Goal: Find specific page/section: Find specific page/section

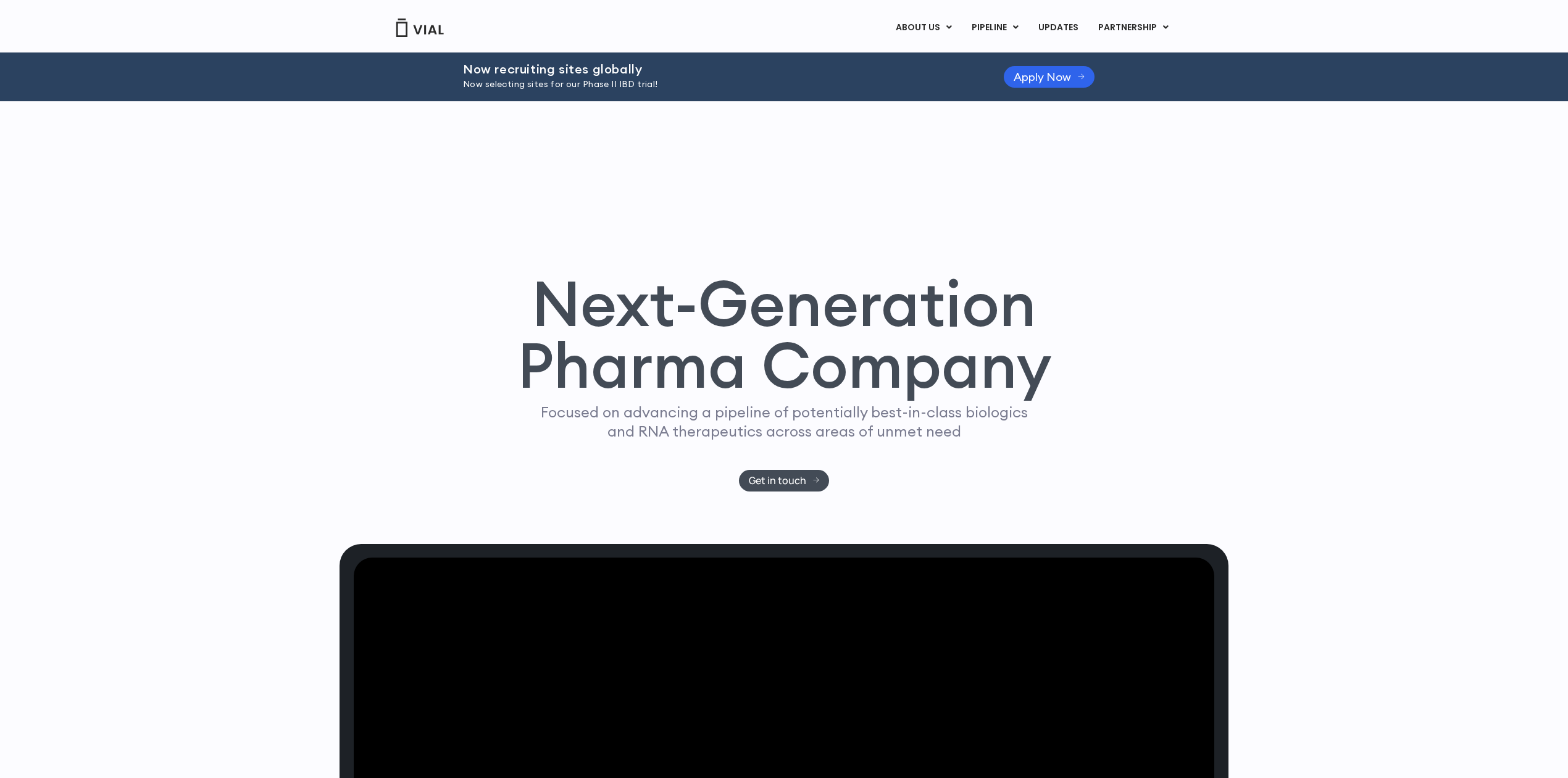
click at [363, 171] on div "Next-Generation Pharma Company Focused on advancing a pipeline of potentially b…" at bounding box center [784, 322] width 889 height 442
click at [348, 237] on div "Next-Generation Pharma Company Focused on advancing a pipeline of potentially b…" at bounding box center [784, 322] width 889 height 442
click at [1006, 25] on link "PIPELINE" at bounding box center [995, 27] width 66 height 21
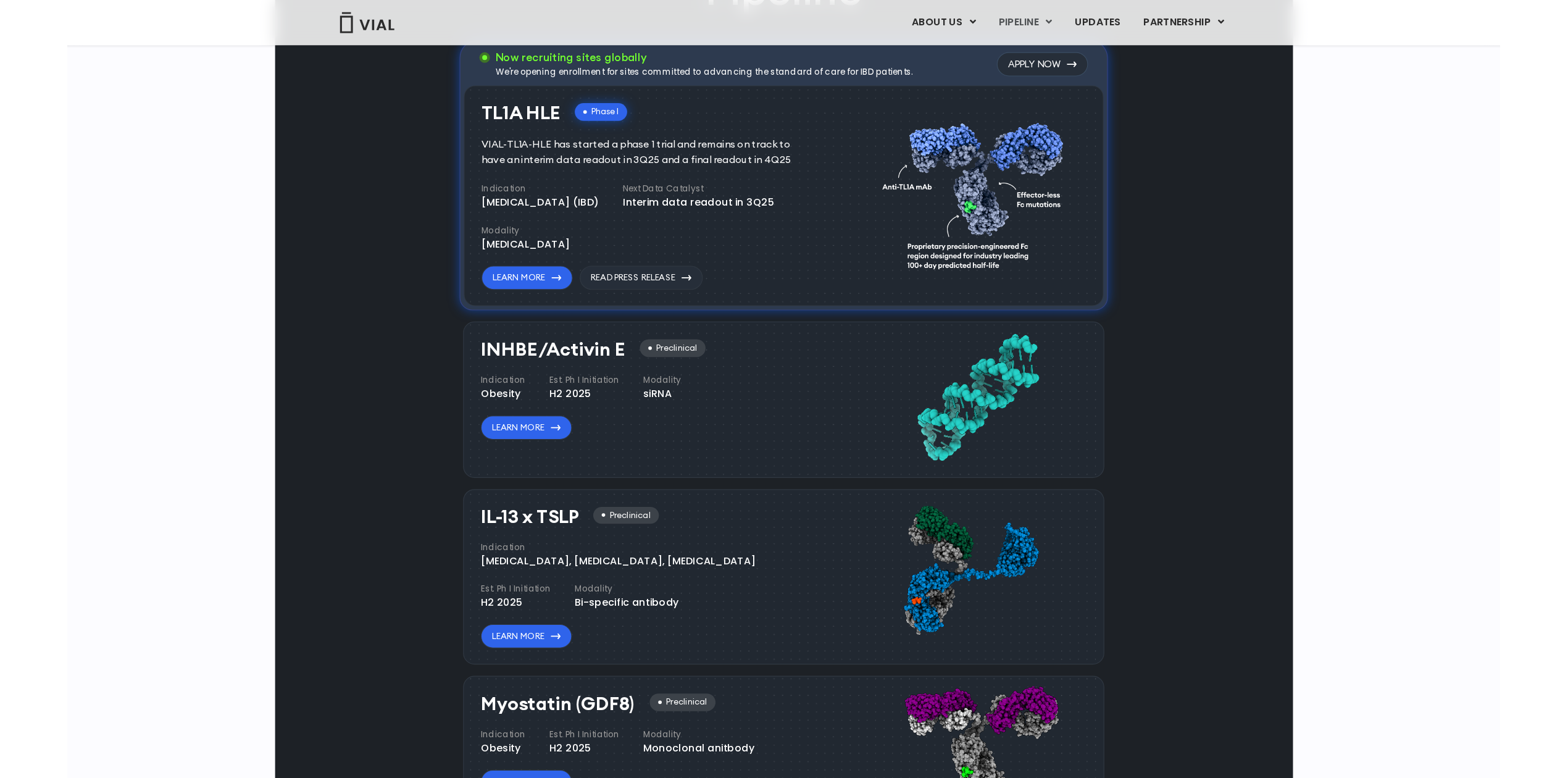
scroll to position [936, 0]
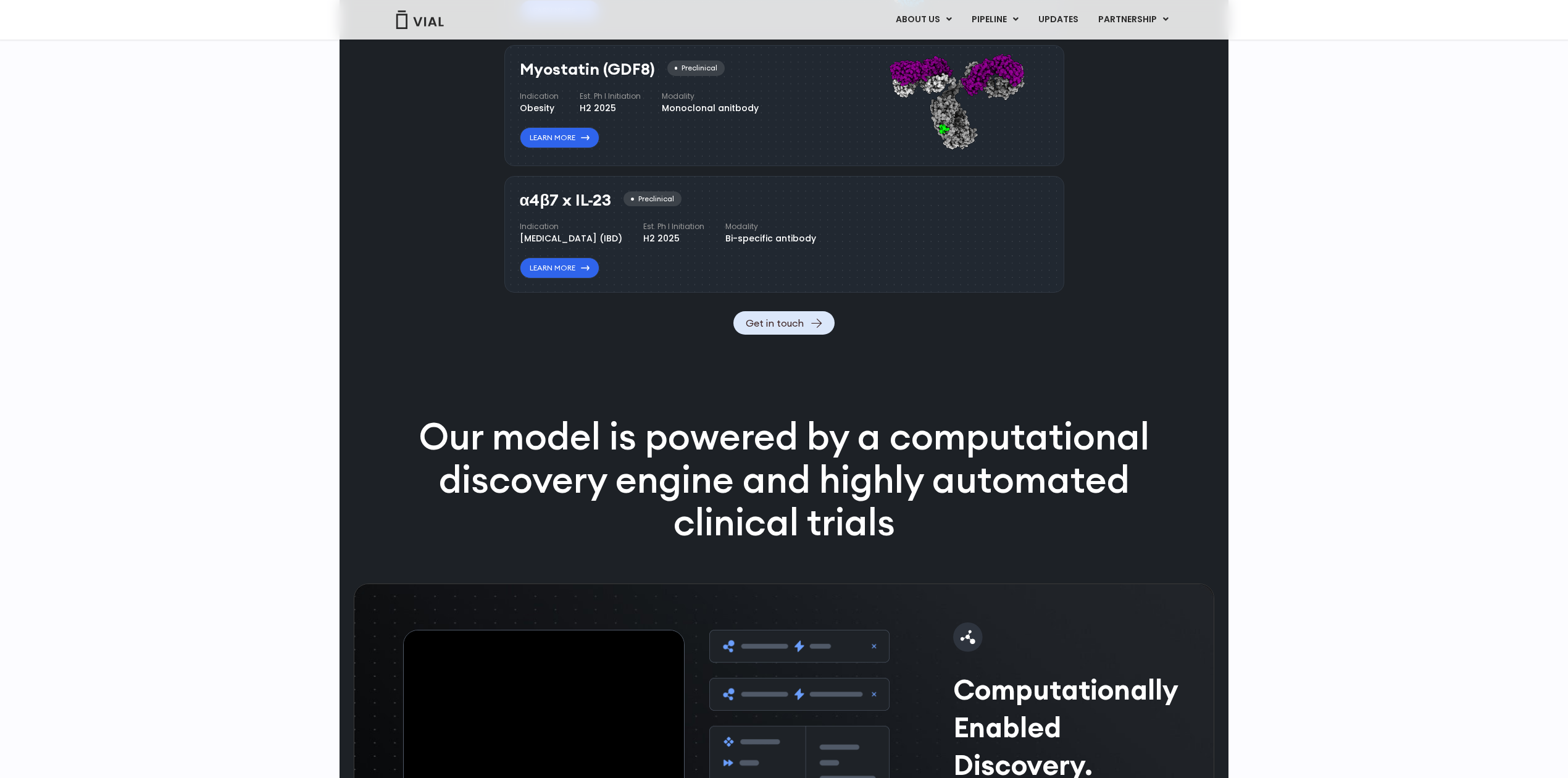
scroll to position [1218, 0]
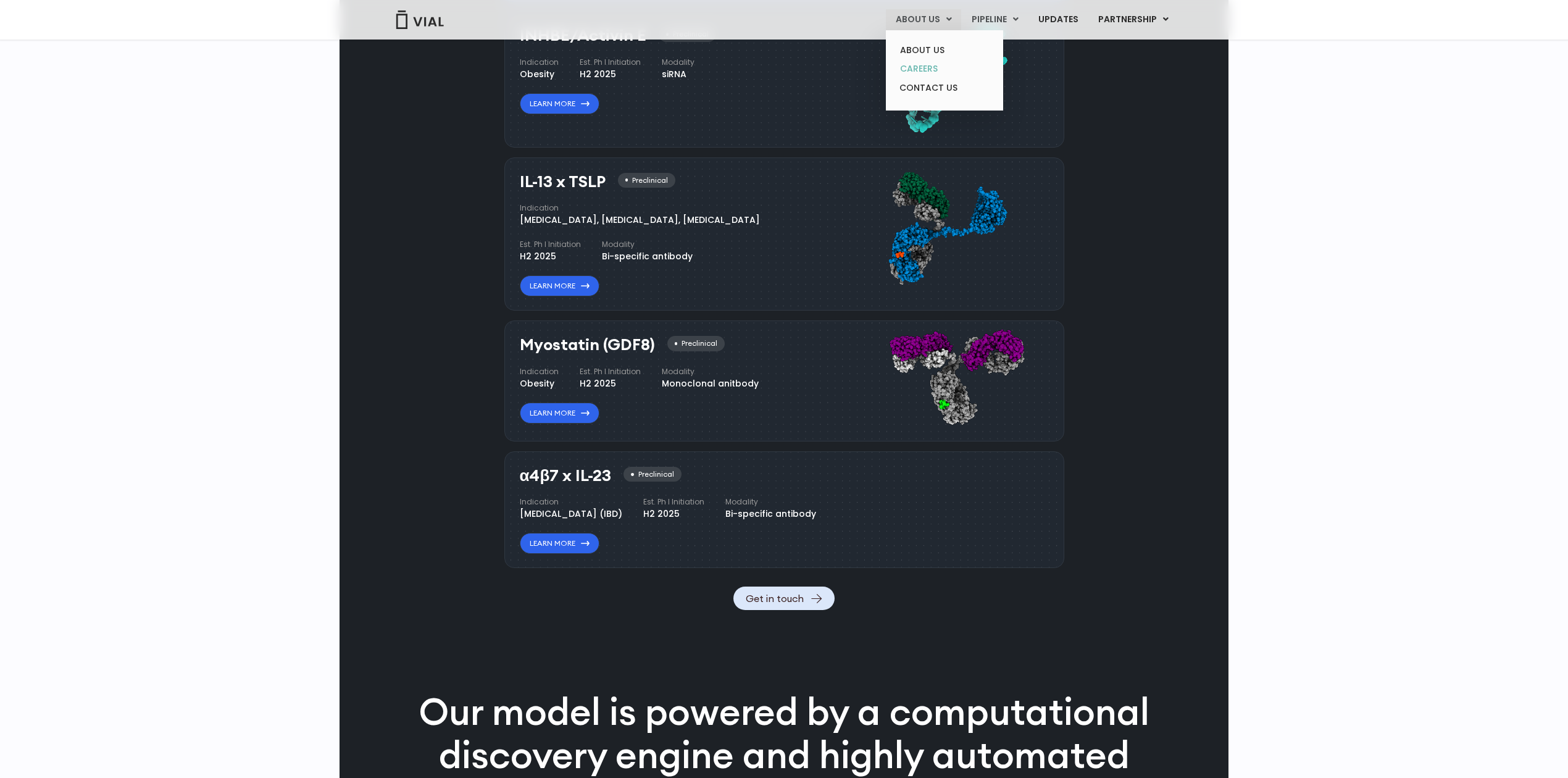
click at [937, 64] on link "CAREERS" at bounding box center [944, 69] width 108 height 19
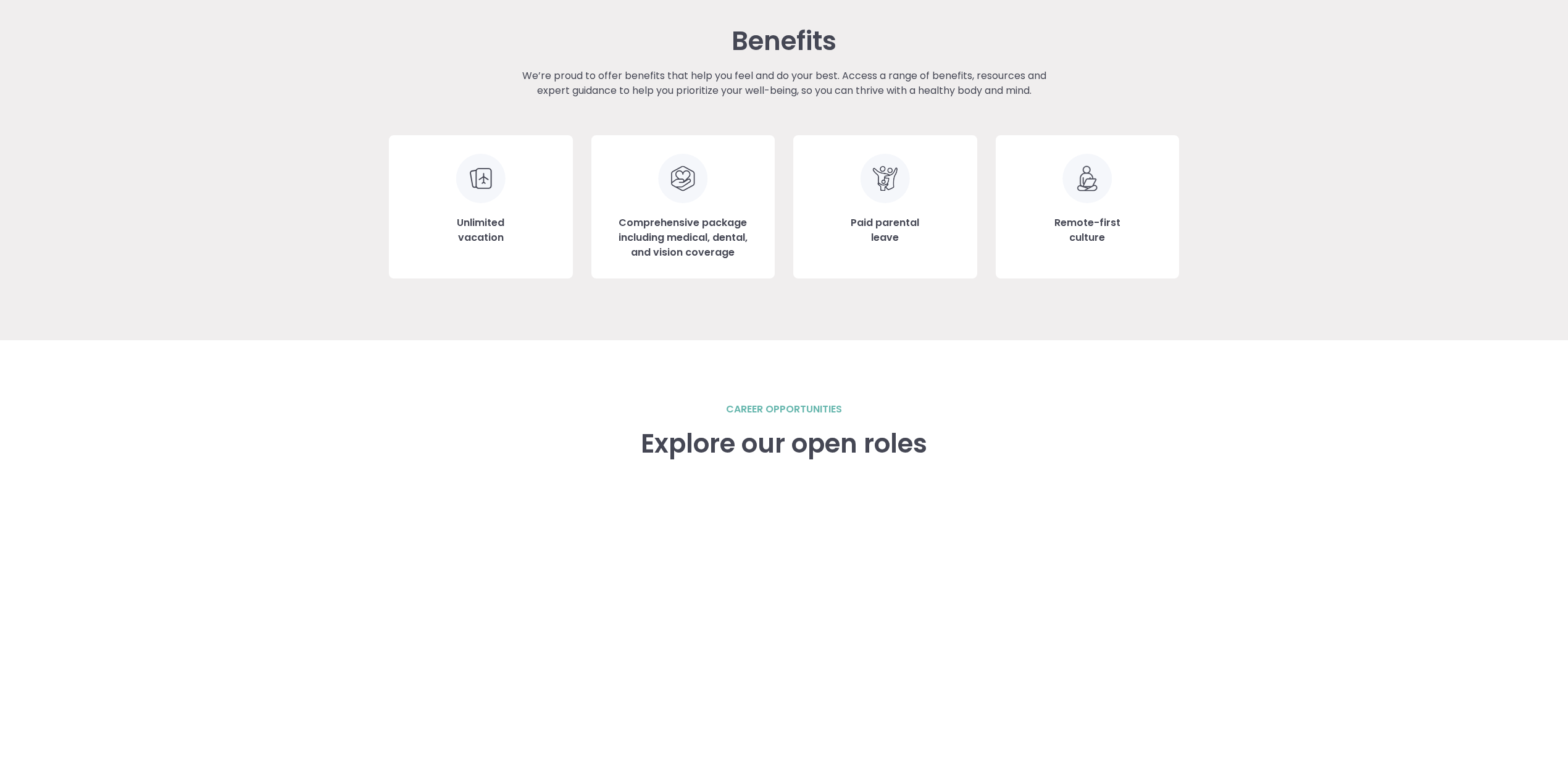
scroll to position [1642, 0]
